Goal: Task Accomplishment & Management: Use online tool/utility

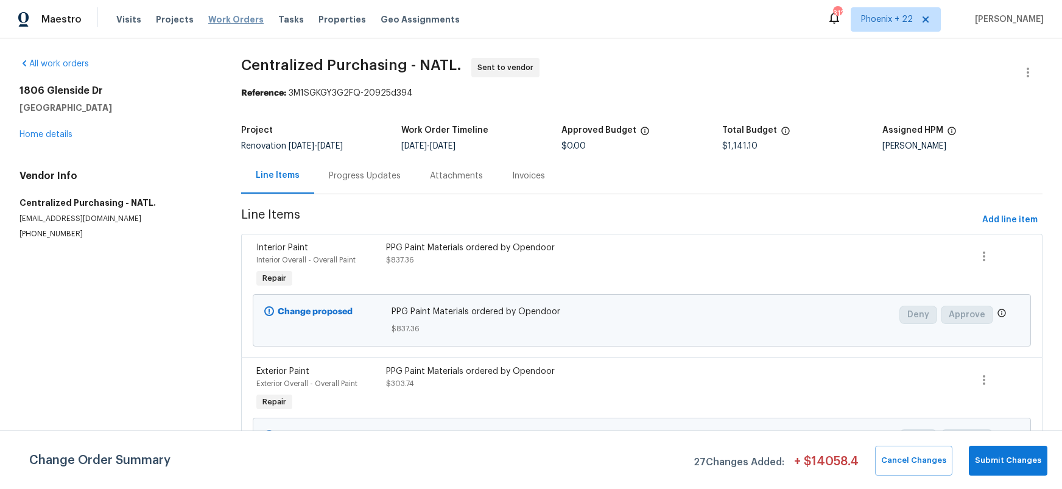
click at [226, 18] on span "Work Orders" at bounding box center [235, 19] width 55 height 12
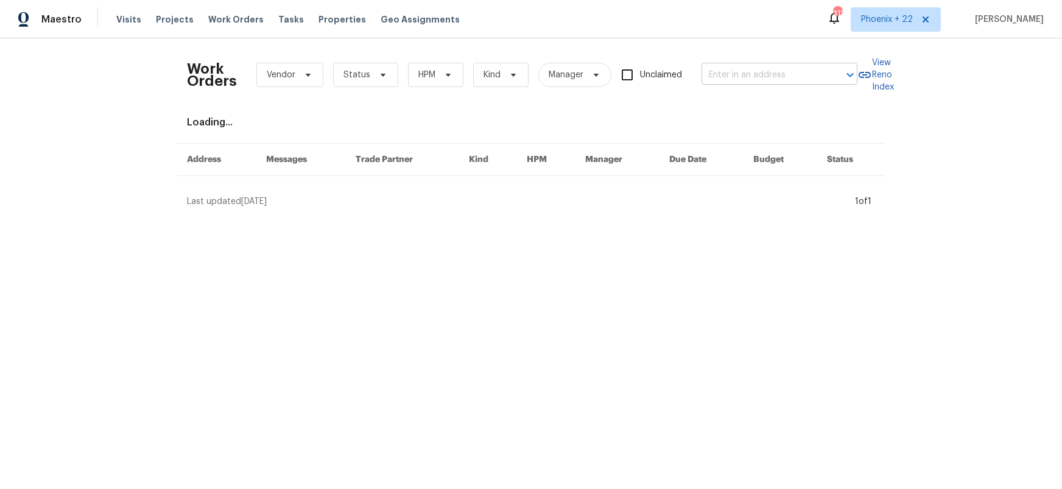
click at [738, 79] on input "text" at bounding box center [763, 75] width 122 height 19
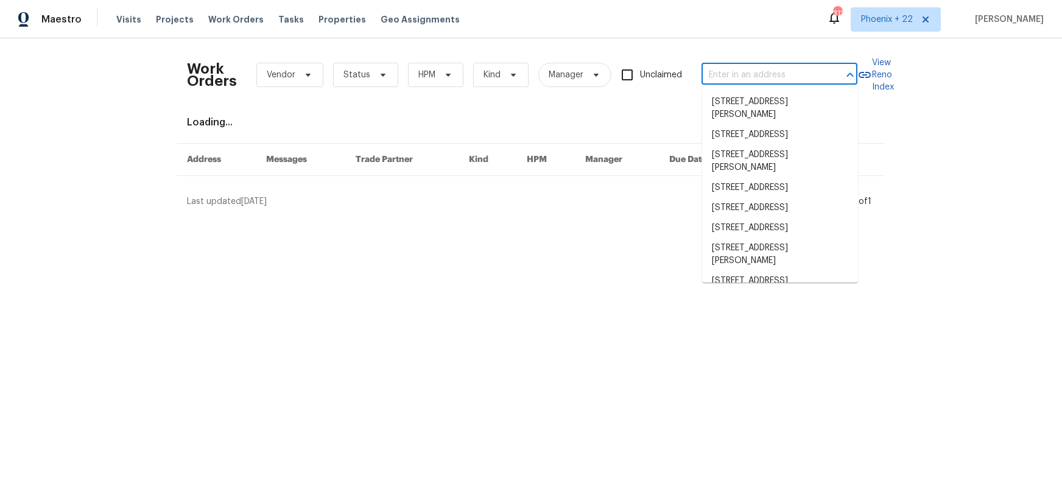
paste input "[STREET_ADDRESS]"
type input "[STREET_ADDRESS]"
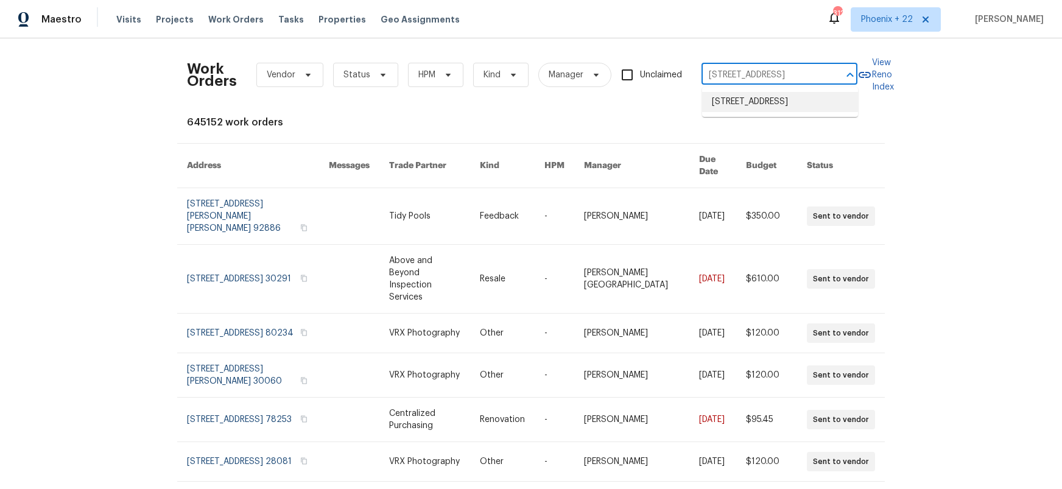
click at [742, 97] on li "[STREET_ADDRESS]" at bounding box center [780, 102] width 156 height 20
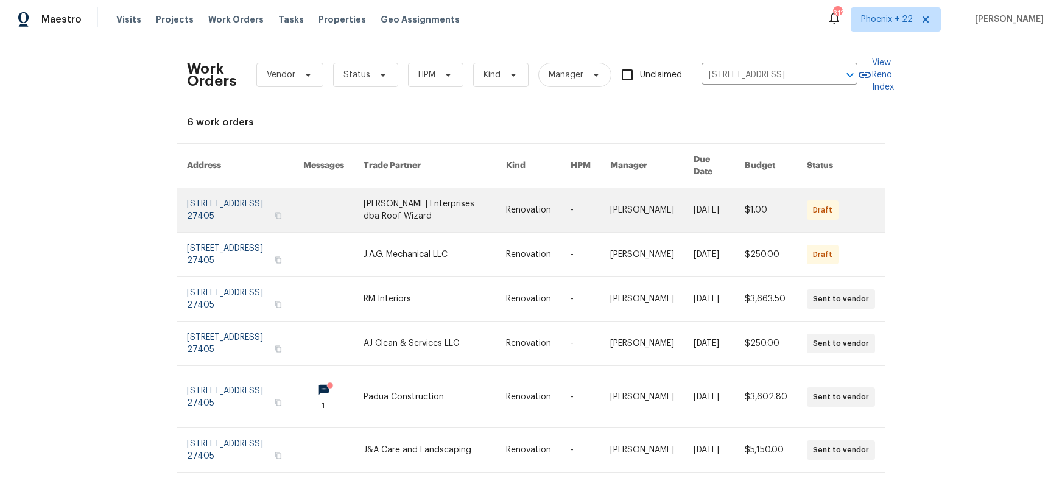
click at [473, 209] on link at bounding box center [435, 210] width 143 height 44
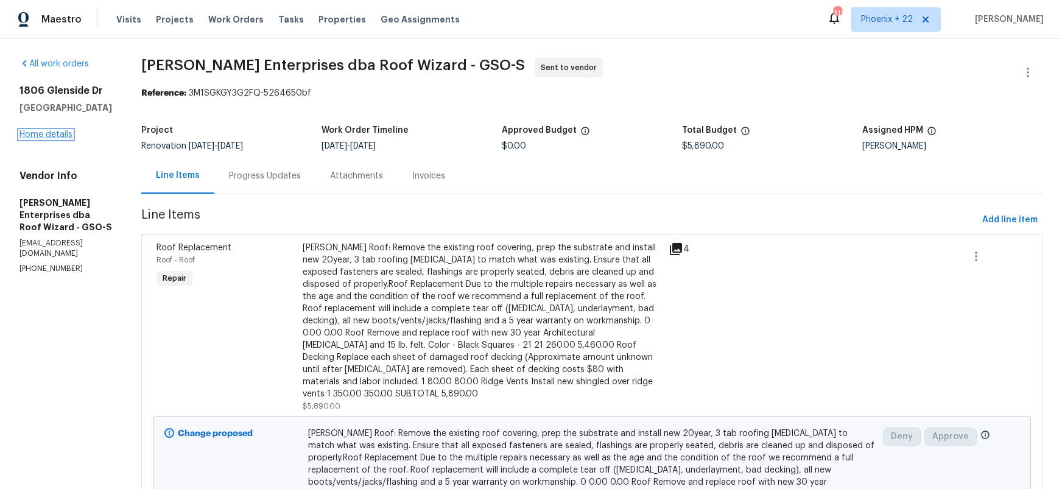
click at [39, 139] on link "Home details" at bounding box center [45, 134] width 53 height 9
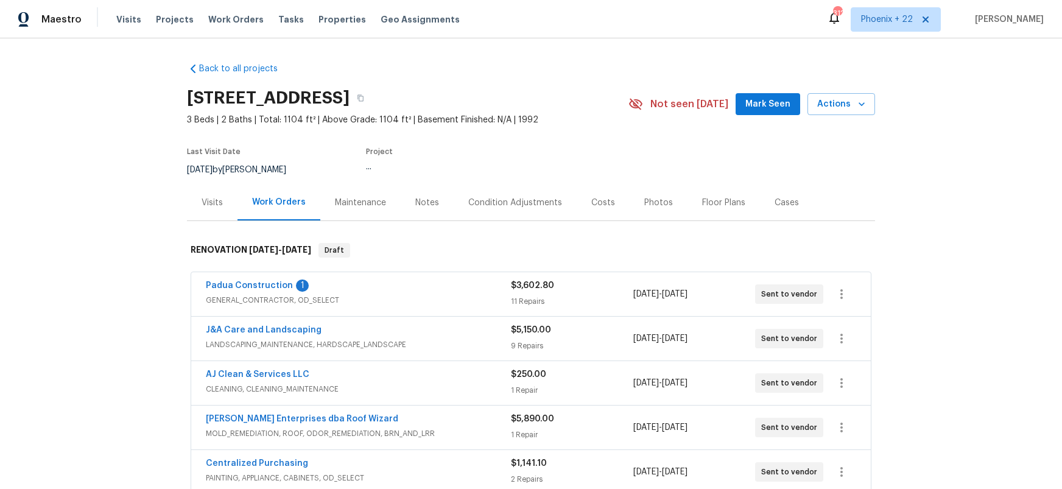
click at [190, 219] on div "Visits" at bounding box center [212, 203] width 51 height 36
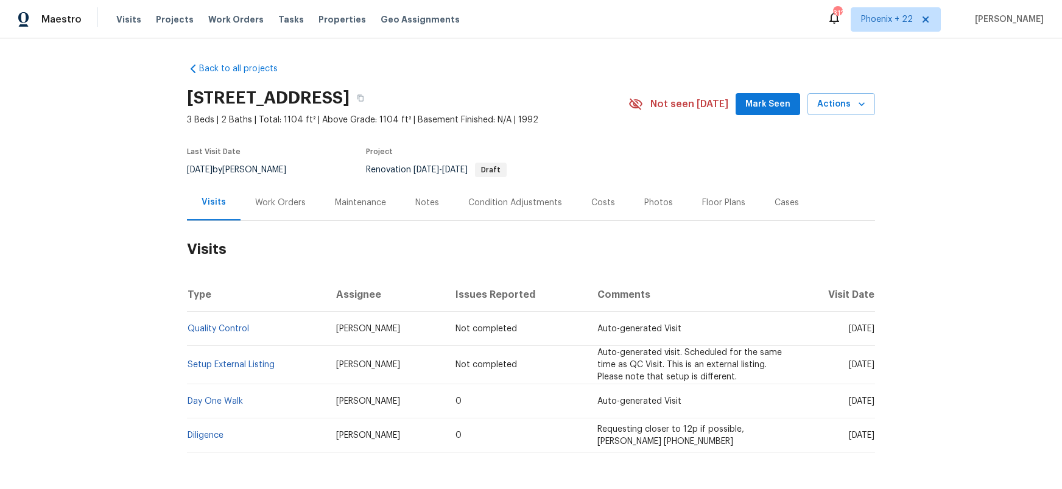
scroll to position [46, 0]
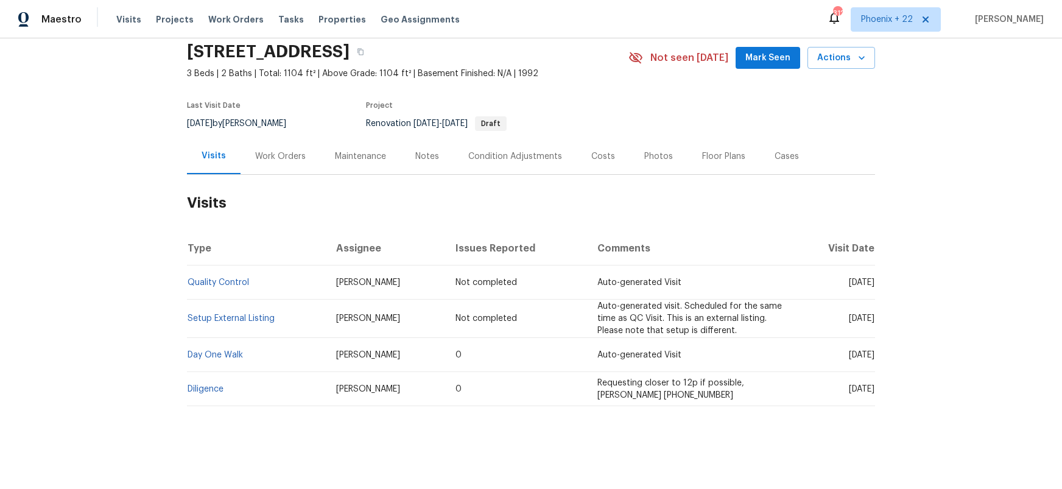
click at [303, 164] on div "Work Orders" at bounding box center [281, 156] width 80 height 36
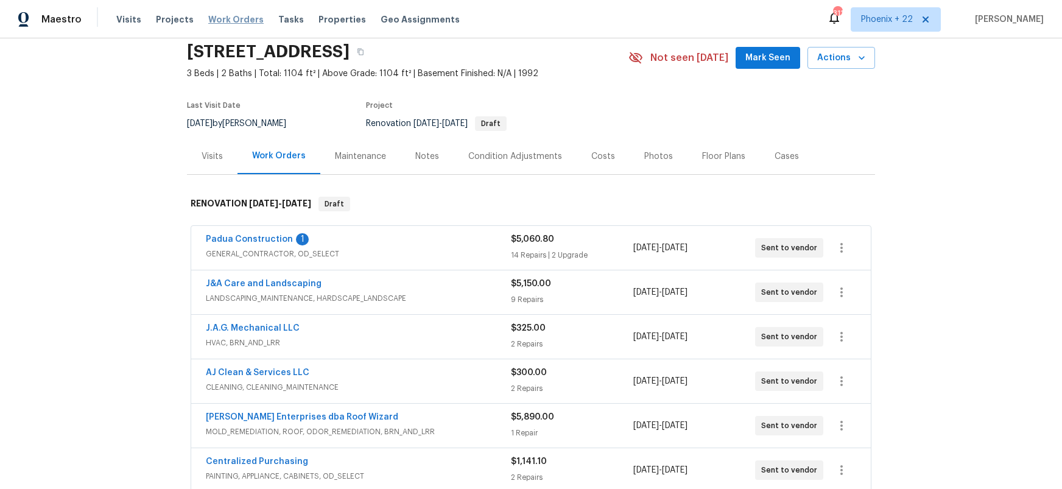
click at [227, 17] on span "Work Orders" at bounding box center [235, 19] width 55 height 12
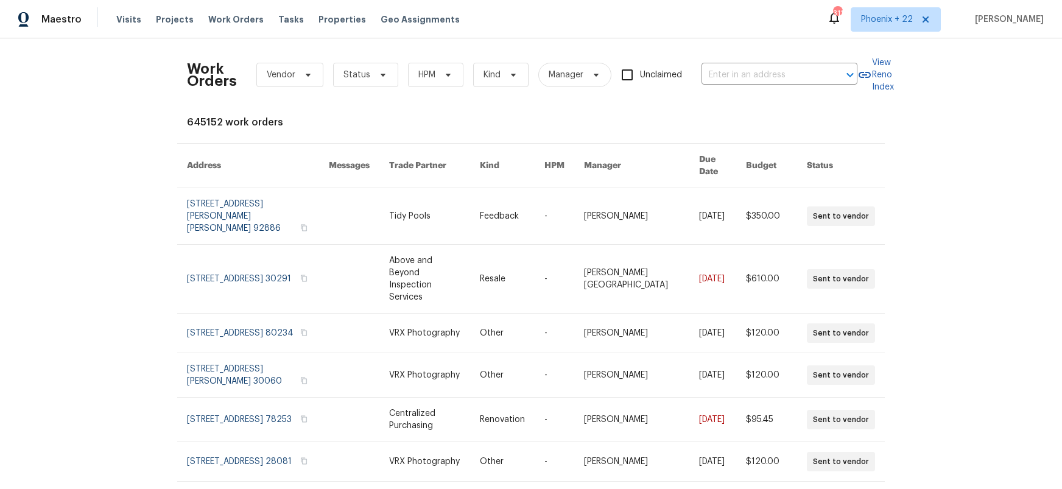
click at [691, 66] on div "Unclaimed" at bounding box center [656, 75] width 71 height 26
click at [717, 72] on input "text" at bounding box center [763, 75] width 122 height 19
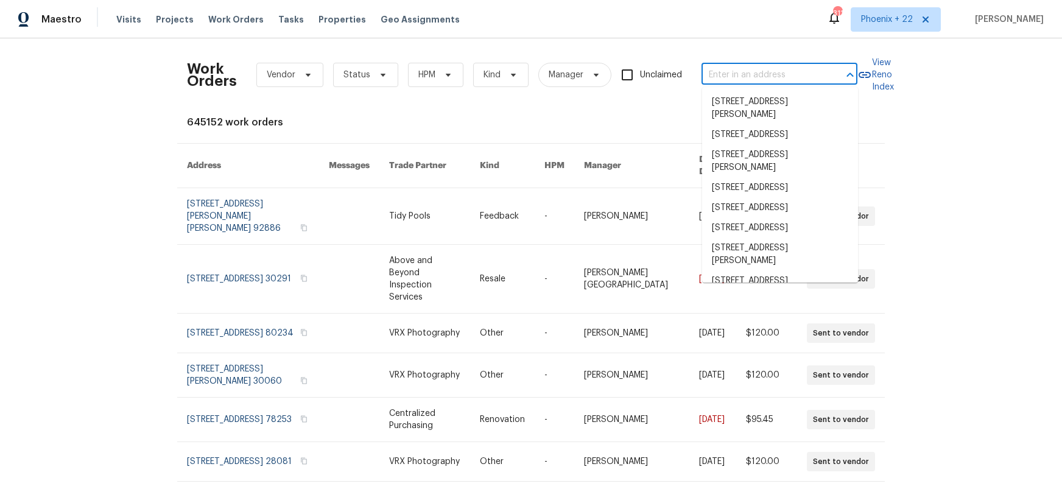
paste input "[STREET_ADDRESS]"
type input "[STREET_ADDRESS]"
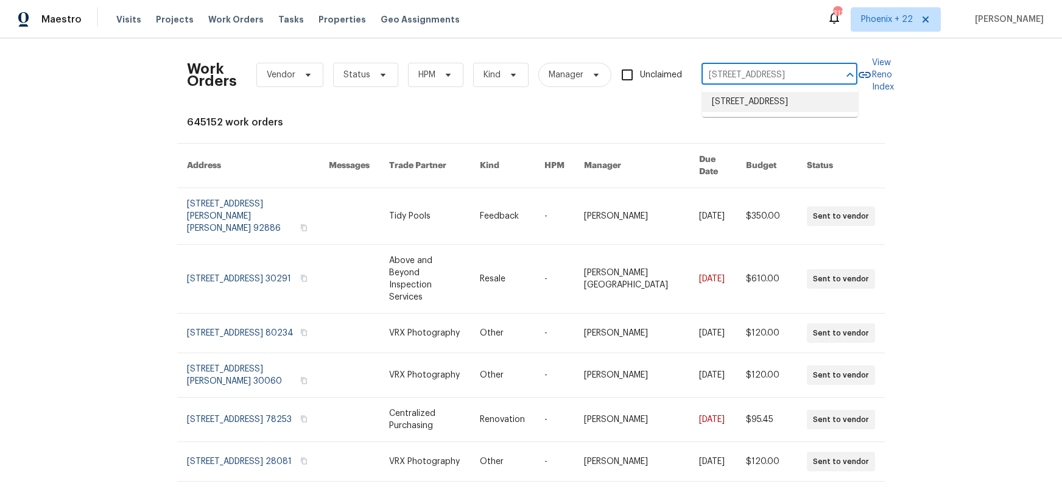
click at [755, 99] on li "[STREET_ADDRESS]" at bounding box center [780, 102] width 156 height 20
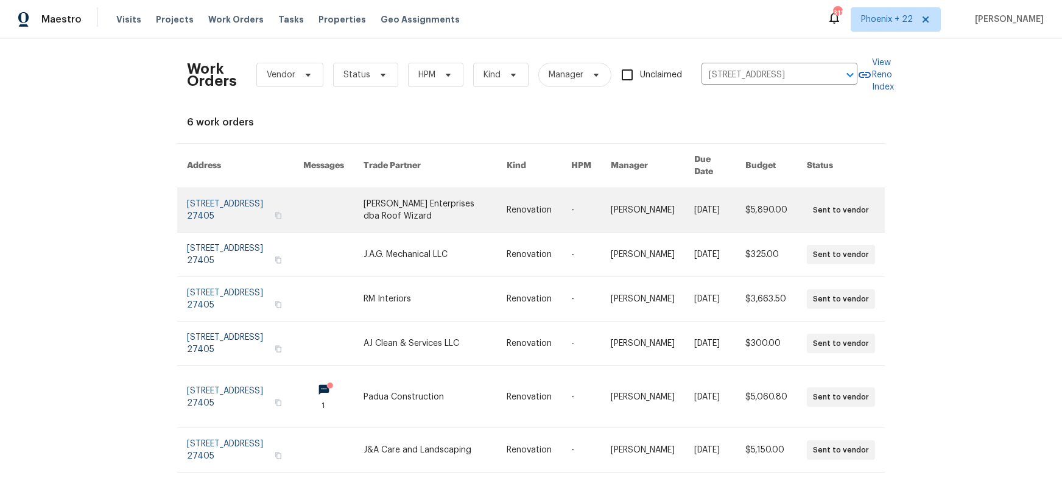
click at [330, 210] on link at bounding box center [333, 210] width 60 height 44
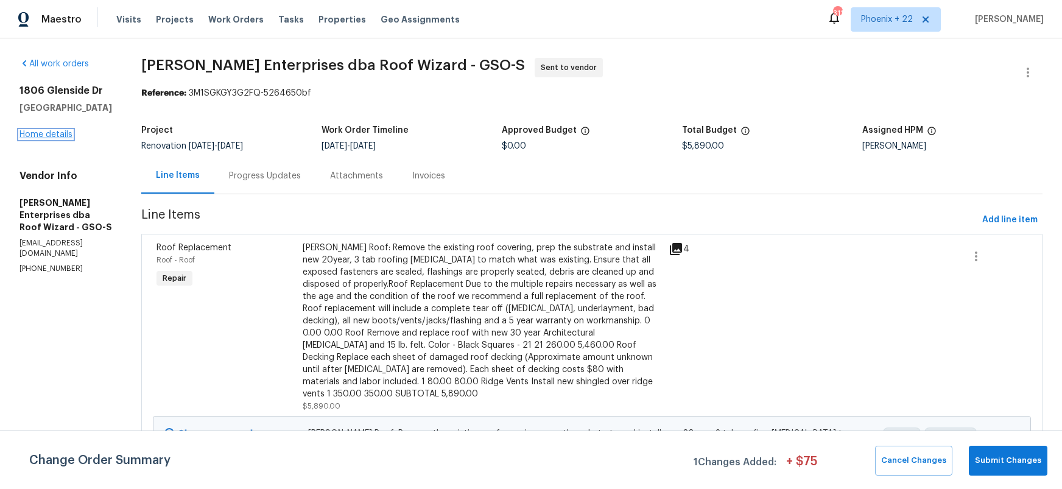
click at [51, 139] on link "Home details" at bounding box center [45, 134] width 53 height 9
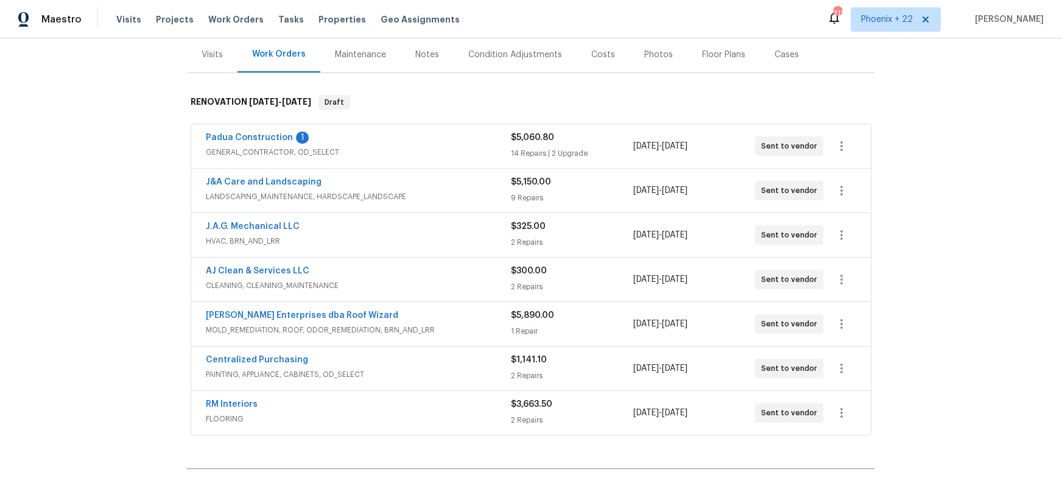
scroll to position [163, 0]
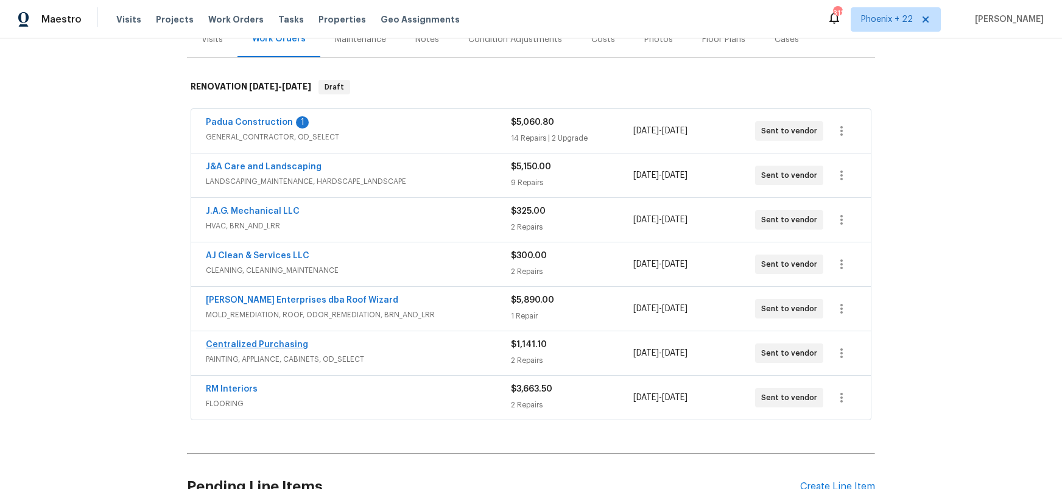
drag, startPoint x: 286, startPoint y: 333, endPoint x: 285, endPoint y: 340, distance: 7.9
click at [285, 333] on div "Centralized Purchasing PAINTING, APPLIANCE, CABINETS, OD_SELECT $1,141.10 2 Rep…" at bounding box center [531, 353] width 680 height 44
click at [285, 342] on link "Centralized Purchasing" at bounding box center [257, 344] width 102 height 9
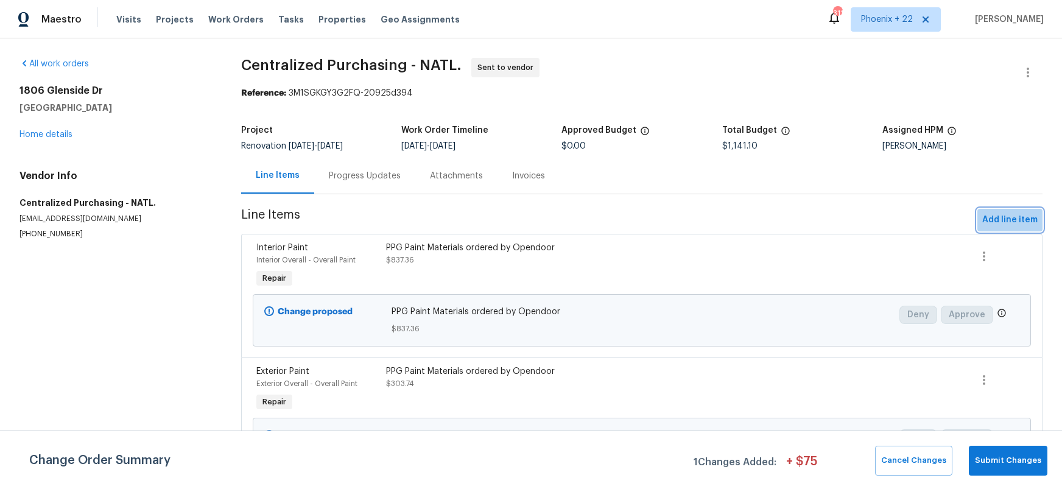
click at [1027, 222] on span "Add line item" at bounding box center [1009, 220] width 55 height 15
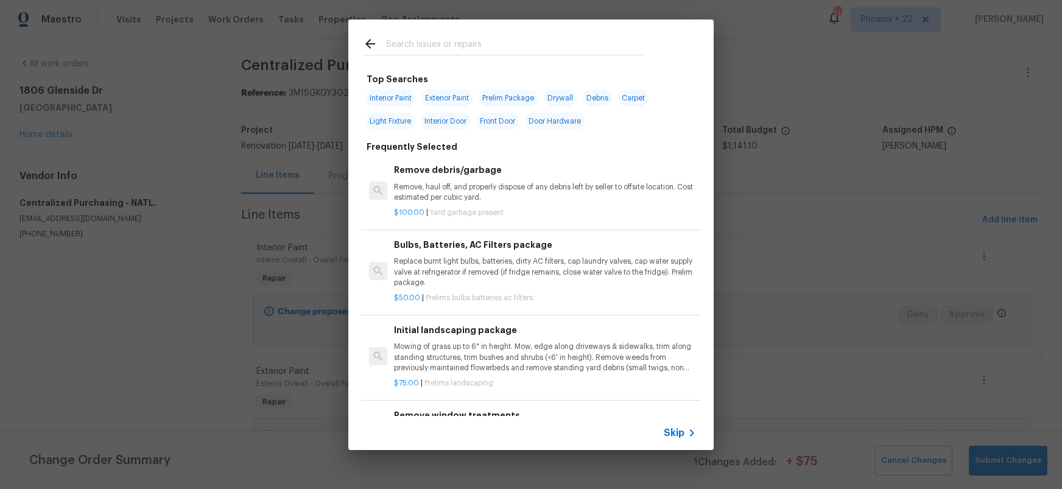
click at [508, 47] on input "text" at bounding box center [515, 46] width 258 height 18
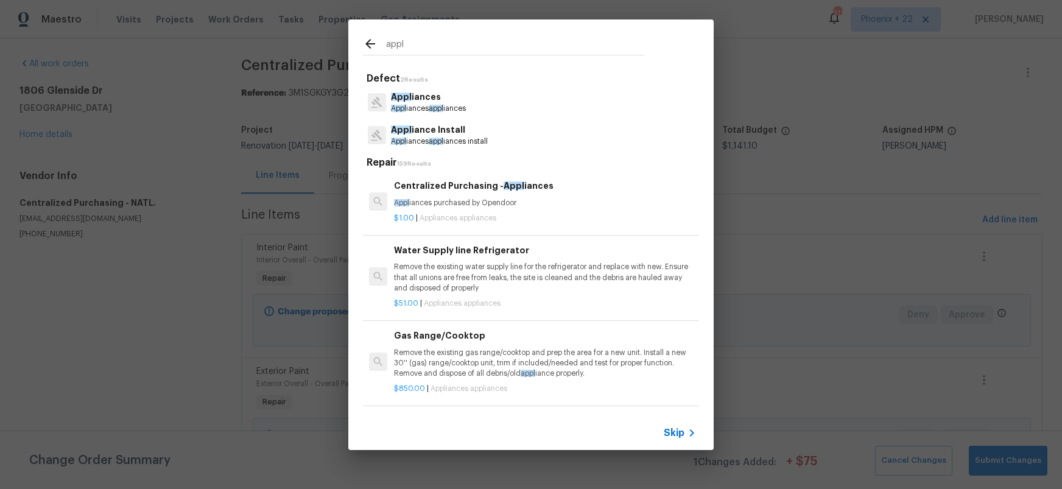
type input "appl"
click at [588, 199] on p "Appl iances purchased by Opendoor" at bounding box center [545, 203] width 302 height 10
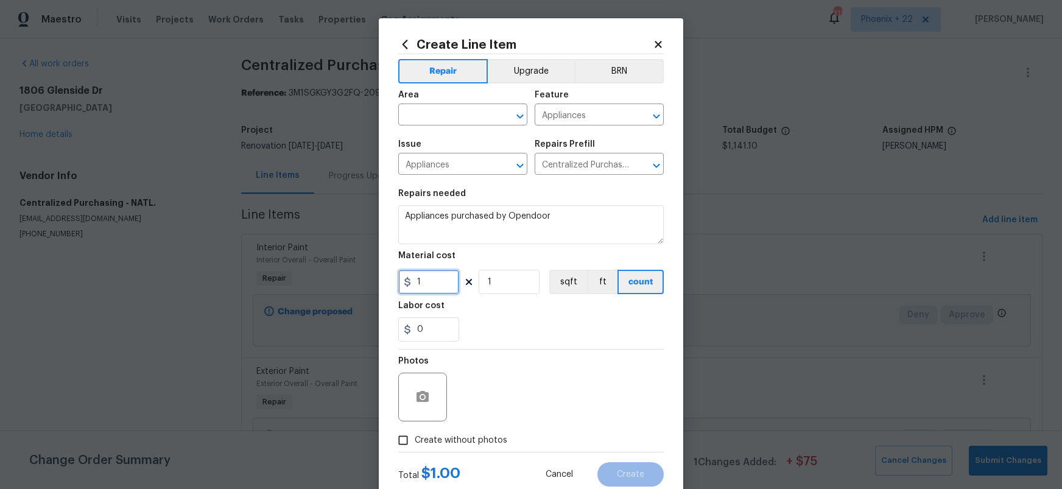
click at [415, 282] on input "1" at bounding box center [428, 282] width 61 height 24
type input "811.78"
drag, startPoint x: 456, startPoint y: 433, endPoint x: 480, endPoint y: 434, distance: 23.8
click at [457, 433] on label "Create without photos" at bounding box center [450, 440] width 116 height 23
click at [415, 433] on input "Create without photos" at bounding box center [403, 440] width 23 height 23
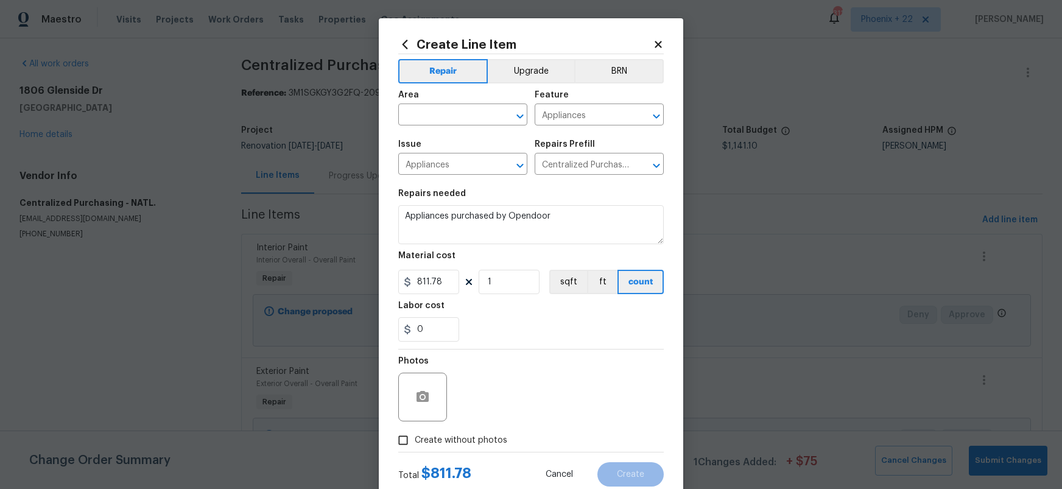
checkbox input "true"
click at [496, 409] on textarea at bounding box center [560, 397] width 207 height 49
type textarea "NA"
click at [454, 109] on input "text" at bounding box center [445, 116] width 95 height 19
click at [456, 117] on input "ki" at bounding box center [445, 116] width 95 height 19
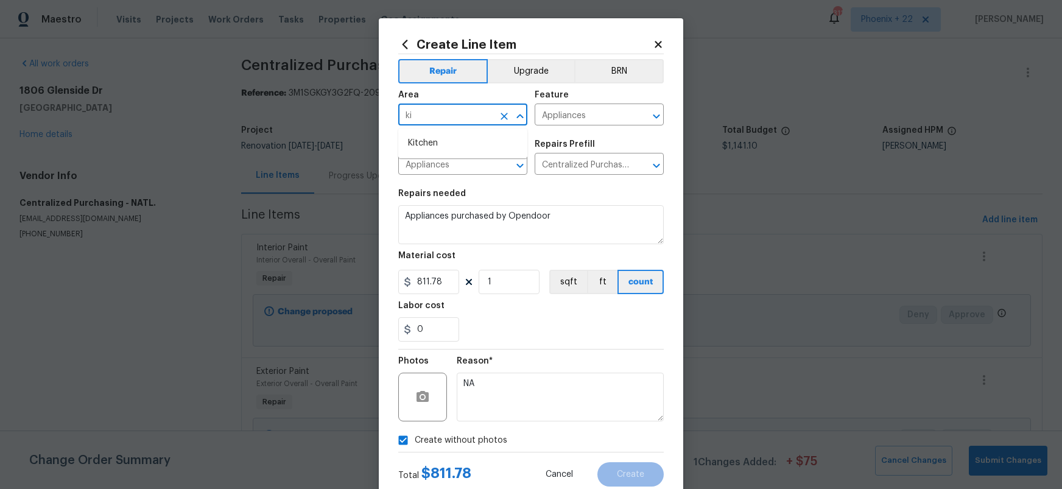
click at [457, 144] on li "Kitchen" at bounding box center [462, 143] width 129 height 20
type input "Kitchen"
click at [625, 468] on button "Create" at bounding box center [630, 474] width 66 height 24
